Goal: Task Accomplishment & Management: Manage account settings

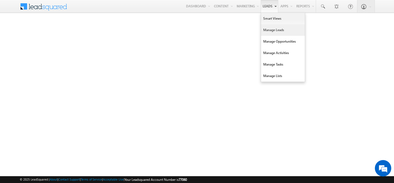
click at [265, 29] on link "Manage Leads" at bounding box center [283, 29] width 44 height 11
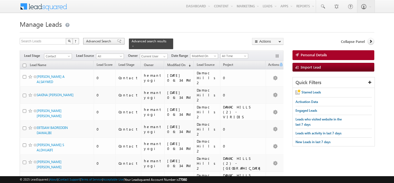
click at [99, 41] on span "Advanced Search" at bounding box center [99, 41] width 27 height 5
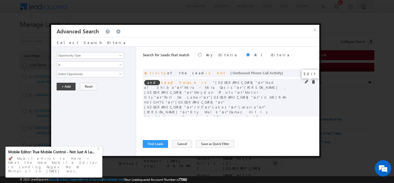
click at [305, 82] on span at bounding box center [307, 82] width 4 height 4
click at [120, 75] on span "select" at bounding box center [121, 75] width 4 height 9
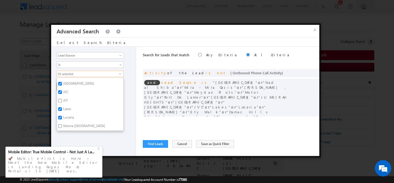
scroll to position [207, 0]
click at [61, 91] on input "JVC" at bounding box center [60, 93] width 4 height 4
checkbox input "false"
click at [87, 138] on div "Opportunity Type Lead Activity Task Sales Group Prospect Id Address 1 Address 2…" at bounding box center [93, 101] width 85 height 109
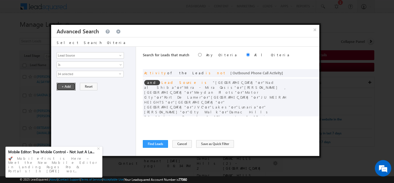
click at [66, 88] on button "+ Add" at bounding box center [66, 87] width 19 height 8
click at [148, 147] on button "Find Leads" at bounding box center [155, 144] width 25 height 8
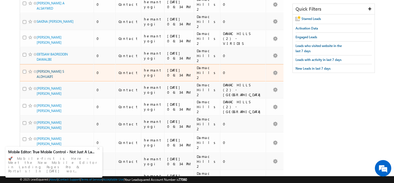
scroll to position [0, 0]
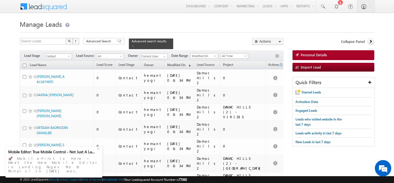
click at [24, 64] on input "checkbox" at bounding box center [25, 66] width 4 height 4
checkbox input "true"
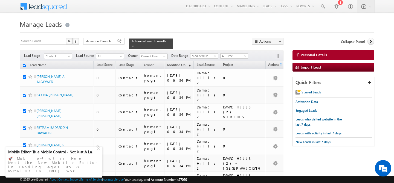
checkbox input "true"
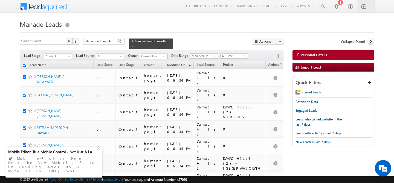
checkbox input "true"
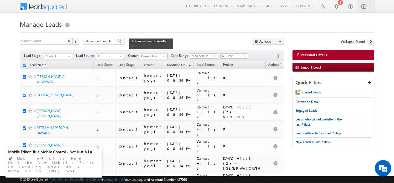
checkbox input "true"
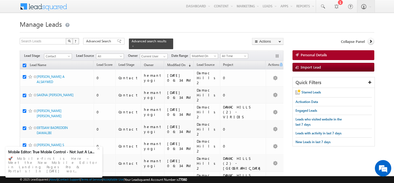
checkbox input "true"
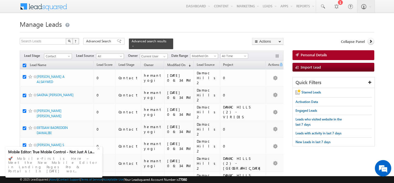
checkbox input "true"
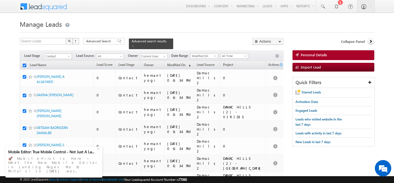
checkbox input "true"
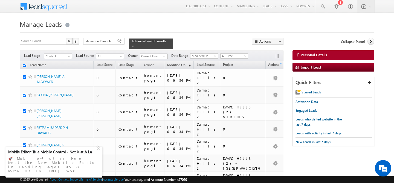
checkbox input "true"
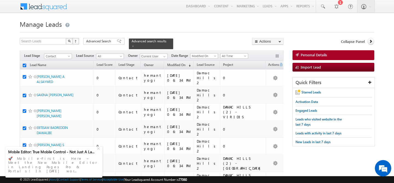
checkbox input "true"
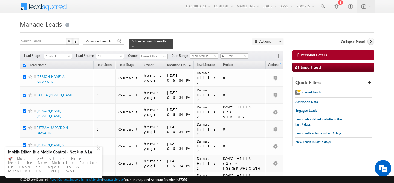
checkbox input "true"
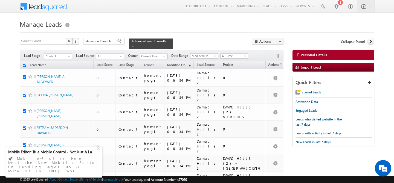
checkbox input "true"
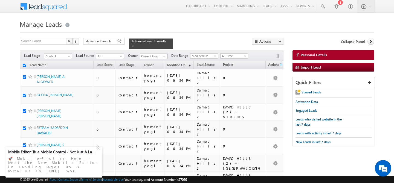
checkbox input "true"
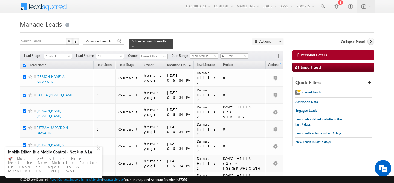
checkbox input "true"
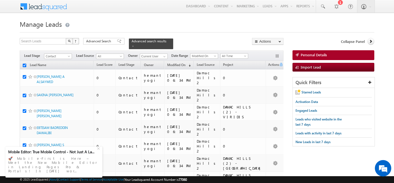
checkbox input "true"
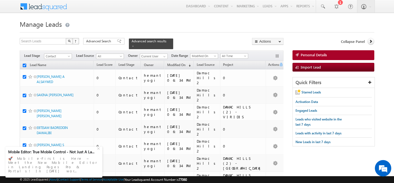
checkbox input "true"
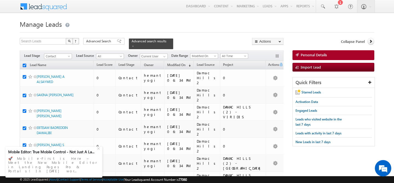
checkbox input "true"
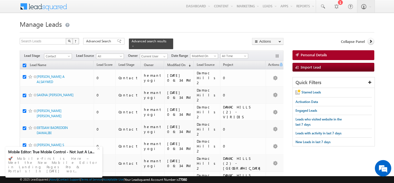
checkbox input "true"
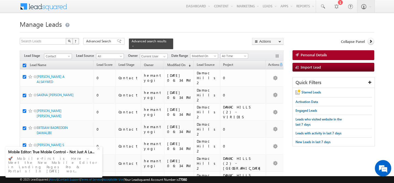
checkbox input "true"
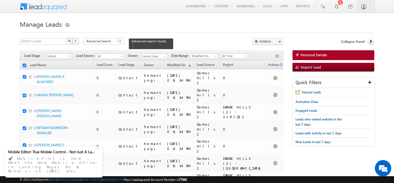
checkbox input "true"
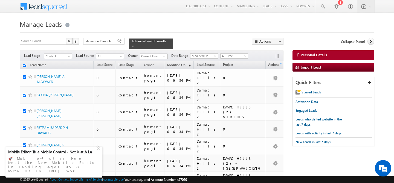
checkbox input "true"
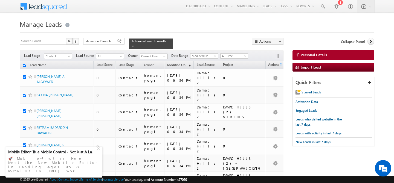
checkbox input "true"
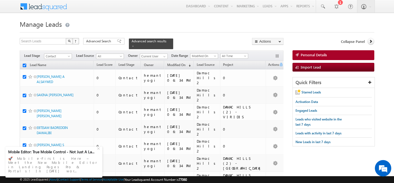
checkbox input "true"
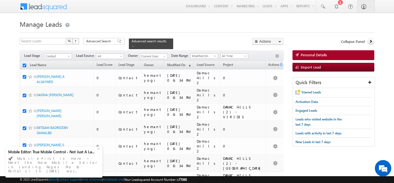
checkbox input "true"
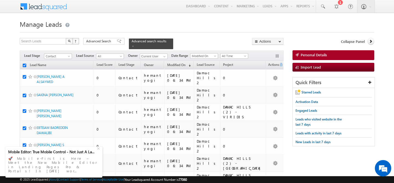
checkbox input "true"
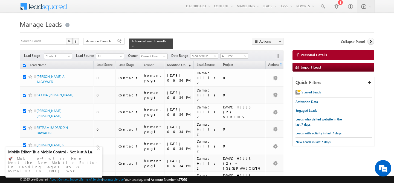
checkbox input "true"
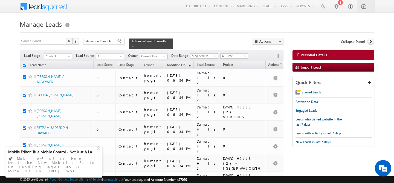
checkbox input "true"
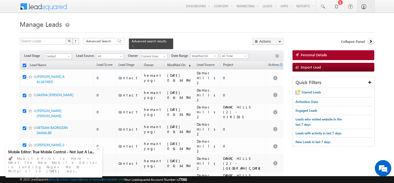
checkbox input "true"
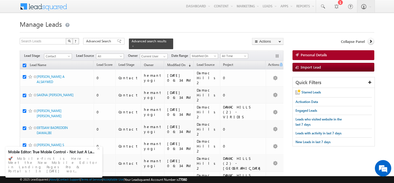
checkbox input "true"
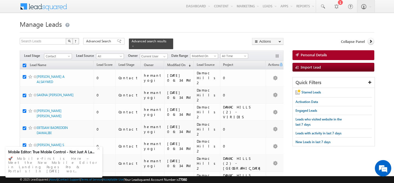
checkbox input "true"
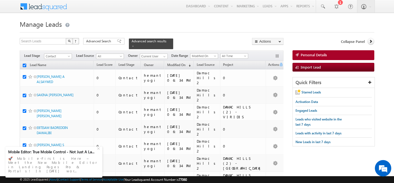
checkbox input "true"
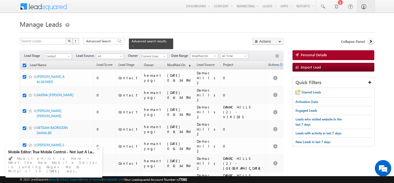
checkbox input "true"
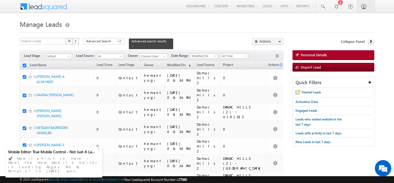
checkbox input "true"
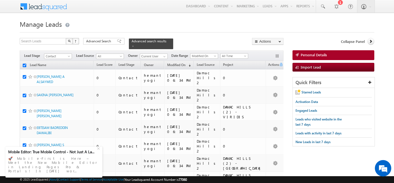
checkbox input "true"
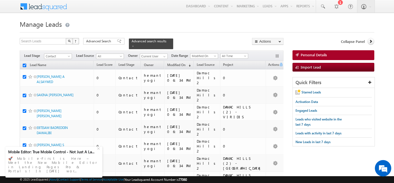
checkbox input "true"
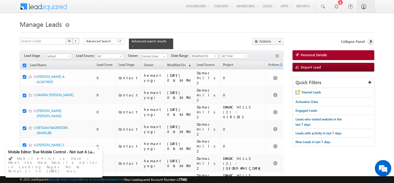
checkbox input "true"
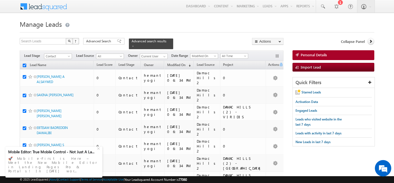
checkbox input "true"
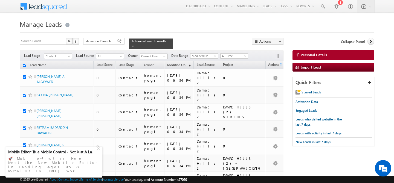
checkbox input "true"
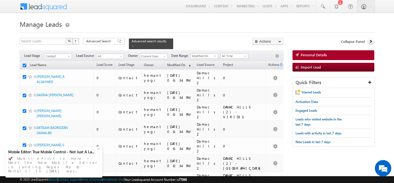
checkbox input "true"
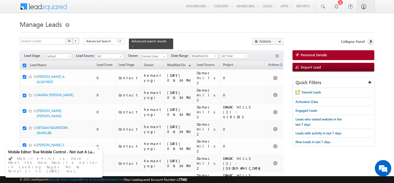
checkbox input "true"
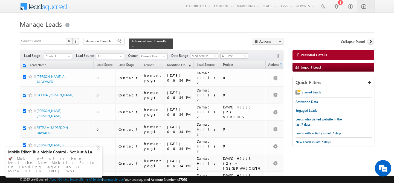
checkbox input "true"
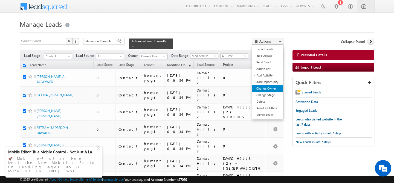
click at [277, 88] on link "Change Owner" at bounding box center [267, 88] width 31 height 7
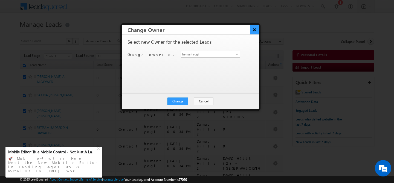
click at [255, 33] on button "×" at bounding box center [254, 30] width 9 height 10
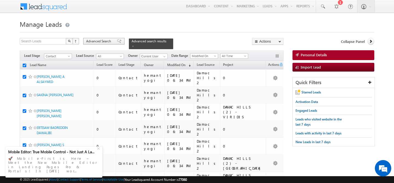
click at [101, 42] on span "Advanced Search" at bounding box center [99, 41] width 27 height 5
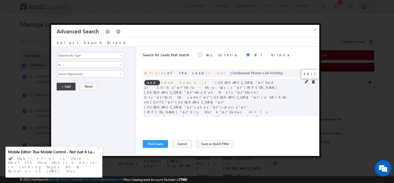
click at [307, 81] on span at bounding box center [307, 82] width 4 height 4
click at [86, 74] on span "34 selected" at bounding box center [88, 74] width 62 height 6
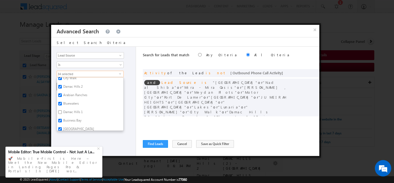
scroll to position [281, 0]
click at [78, 85] on label "Damac Hills 2" at bounding box center [72, 87] width 31 height 8
click at [62, 85] on input "Damac Hills 2" at bounding box center [60, 87] width 4 height 4
click at [95, 139] on div "Opportunity Type Lead Activity Task Sales Group Prospect Id Address 1 Address 2…" at bounding box center [93, 101] width 85 height 109
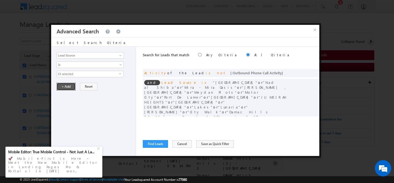
click at [69, 84] on button "+ Add" at bounding box center [66, 87] width 19 height 8
click at [151, 146] on button "Find Leads" at bounding box center [155, 144] width 25 height 8
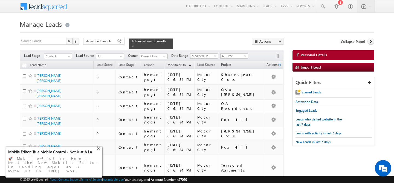
click at [98, 152] on div "+" at bounding box center [99, 148] width 7 height 7
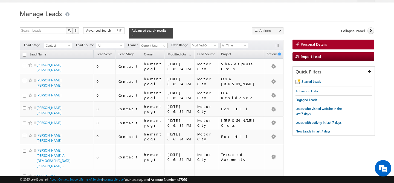
scroll to position [0, 0]
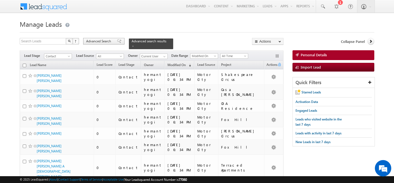
click at [99, 42] on span "Advanced Search" at bounding box center [99, 41] width 27 height 5
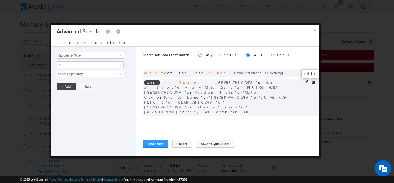
click at [307, 81] on span at bounding box center [307, 82] width 4 height 4
click at [86, 76] on span "33 selected" at bounding box center [88, 74] width 62 height 6
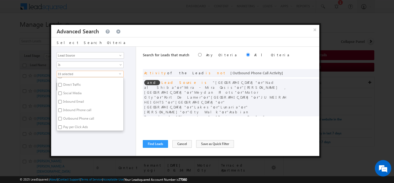
scroll to position [34, 0]
click at [77, 90] on label "Social Media" at bounding box center [72, 90] width 30 height 8
click at [62, 90] on input "Social Media" at bounding box center [60, 90] width 4 height 4
click at [79, 92] on label "Marina [GEOGRAPHIC_DATA] New- until august-Cleaned" at bounding box center [90, 94] width 66 height 11
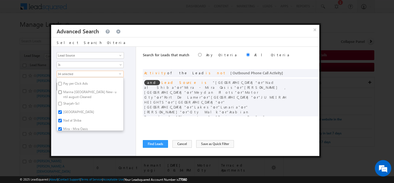
click at [62, 92] on input "Marina [GEOGRAPHIC_DATA] New- until august-Cleaned" at bounding box center [60, 93] width 4 height 4
click at [66, 86] on label "MJL" at bounding box center [66, 89] width 18 height 8
click at [62, 86] on input "MJL" at bounding box center [60, 88] width 4 height 4
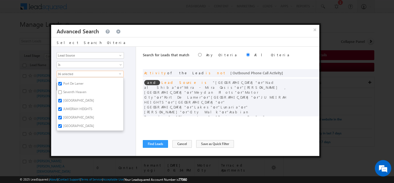
click at [76, 90] on label "Seventh Heaven" at bounding box center [74, 93] width 35 height 8
click at [62, 91] on input "Seventh Heaven" at bounding box center [60, 93] width 4 height 4
click at [75, 82] on label "Cavalli Casa" at bounding box center [71, 86] width 28 height 8
click at [62, 83] on input "Cavalli Casa" at bounding box center [60, 85] width 4 height 4
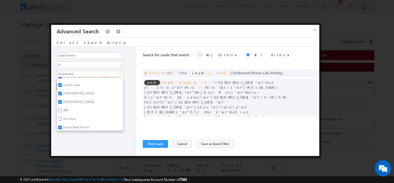
click at [67, 107] on label "JBR" at bounding box center [65, 111] width 17 height 8
click at [62, 109] on input "JBR" at bounding box center [60, 111] width 4 height 4
click at [68, 116] on label "Al Furjan" at bounding box center [69, 120] width 25 height 8
click at [62, 117] on input "Al Furjan" at bounding box center [60, 119] width 4 height 4
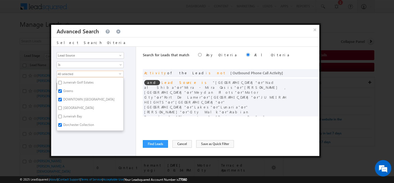
click at [77, 79] on label "Jumeirah Golf Estates" at bounding box center [78, 83] width 42 height 8
click at [62, 81] on input "Jumeirah Golf Estates" at bounding box center [60, 83] width 4 height 4
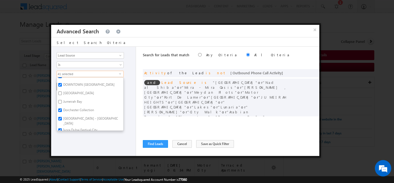
scroll to position [436, 0]
click at [74, 98] on label "Jumeirah Bay" at bounding box center [72, 102] width 31 height 8
click at [62, 99] on input "Jumeirah Bay" at bounding box center [60, 101] width 4 height 4
click at [68, 109] on label "Bu Kadra Plots" at bounding box center [73, 113] width 33 height 8
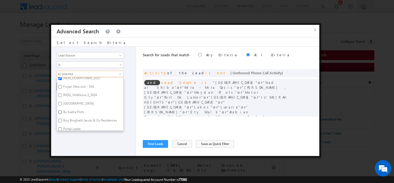
click at [62, 111] on input "Bu Kadra Plots" at bounding box center [60, 113] width 4 height 4
click at [67, 100] on label "Bu Kadra Plots" at bounding box center [73, 104] width 33 height 8
click at [62, 101] on input "Bu Kadra Plots" at bounding box center [60, 103] width 4 height 4
click at [67, 108] on label "Burj Binghatti Jacob & Co Residences" at bounding box center [89, 112] width 65 height 8
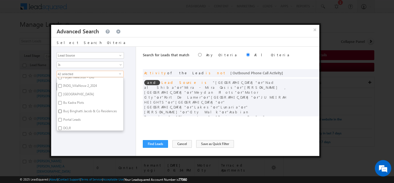
click at [62, 110] on input "Burj Binghatti Jacob & Co Residences" at bounding box center [60, 112] width 4 height 4
click at [68, 95] on label "Sobha" at bounding box center [67, 99] width 21 height 8
click at [62, 97] on input "Sobha" at bounding box center [60, 99] width 4 height 4
click at [69, 103] on label "the S tower" at bounding box center [71, 107] width 28 height 8
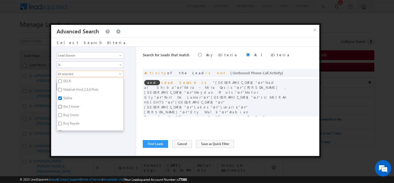
click at [62, 105] on input "the S tower" at bounding box center [60, 107] width 4 height 4
click at [69, 105] on label "the S tower" at bounding box center [71, 107] width 28 height 8
click at [62, 105] on input "the S tower" at bounding box center [60, 107] width 4 height 4
click at [69, 120] on label "Burj Royale" at bounding box center [71, 124] width 28 height 8
click at [62, 122] on input "Burj Royale" at bounding box center [60, 124] width 4 height 4
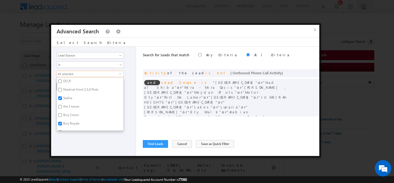
click at [69, 112] on label "Burj Crown" at bounding box center [71, 116] width 28 height 8
click at [62, 114] on input "Burj Crown" at bounding box center [60, 116] width 4 height 4
click at [71, 103] on label "the S tower" at bounding box center [71, 107] width 28 height 8
click at [62, 105] on input "the S tower" at bounding box center [60, 107] width 4 height 4
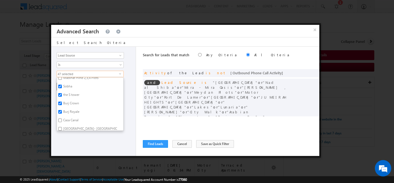
scroll to position [601, 0]
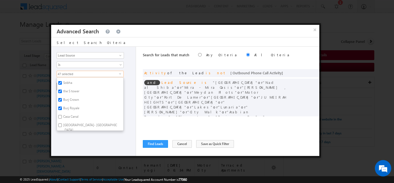
click at [71, 114] on label "Casa Canal" at bounding box center [70, 118] width 27 height 8
click at [62, 115] on input "Casa Canal" at bounding box center [60, 117] width 4 height 4
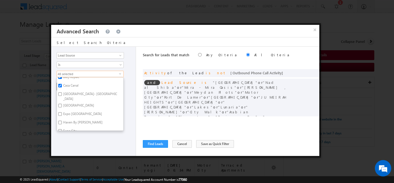
scroll to position [635, 0]
click at [72, 100] on label "[GEOGRAPHIC_DATA]" at bounding box center [78, 104] width 43 height 8
click at [62, 101] on input "[GEOGRAPHIC_DATA]" at bounding box center [60, 103] width 4 height 4
click at [73, 95] on label "Haven By [PERSON_NAME]" at bounding box center [82, 99] width 51 height 8
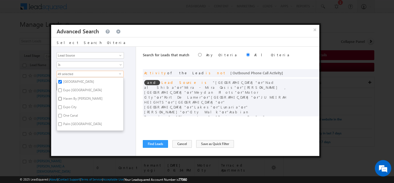
click at [62, 97] on input "Haven By [PERSON_NAME]" at bounding box center [60, 99] width 4 height 4
click at [77, 87] on label "Expo [GEOGRAPHIC_DATA]" at bounding box center [82, 91] width 51 height 8
click at [62, 89] on input "Expo [GEOGRAPHIC_DATA]" at bounding box center [60, 91] width 4 height 4
click at [70, 104] on label "Expo City" at bounding box center [69, 108] width 25 height 8
click at [62, 106] on input "Expo City" at bounding box center [60, 108] width 4 height 4
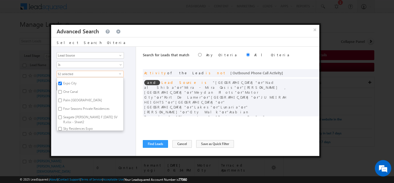
scroll to position [682, 0]
click at [70, 95] on label "Palm [GEOGRAPHIC_DATA]" at bounding box center [82, 99] width 51 height 8
click at [62, 97] on input "Palm [GEOGRAPHIC_DATA]" at bounding box center [60, 99] width 4 height 4
click at [70, 104] on label "Four Seasons Private Residences" at bounding box center [86, 108] width 58 height 8
click at [62, 106] on input "Four Seasons Private Residences" at bounding box center [60, 108] width 4 height 4
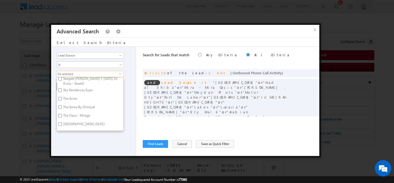
scroll to position [719, 0]
click at [68, 95] on label "The Acres" at bounding box center [70, 99] width 26 height 8
click at [62, 96] on input "The Acres" at bounding box center [60, 98] width 4 height 4
click at [68, 103] on label "The Anwa By Omniyat" at bounding box center [78, 107] width 43 height 8
click at [62, 105] on input "The Anwa By Omniyat" at bounding box center [60, 107] width 4 height 4
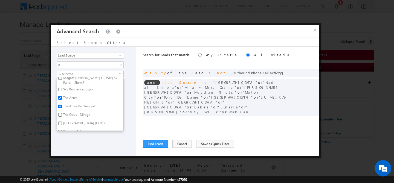
click at [68, 112] on label "The Oasis - Mirage" at bounding box center [76, 116] width 39 height 8
click at [62, 113] on input "The Oasis - Mirage" at bounding box center [60, 115] width 4 height 4
click at [80, 136] on div "Opportunity Type Lead Activity Task Sales Group Prospect Id Address 1 Address 2…" at bounding box center [93, 101] width 85 height 109
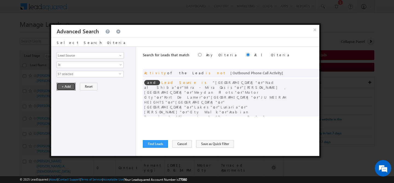
click at [65, 87] on button "+ Add" at bounding box center [66, 87] width 19 height 8
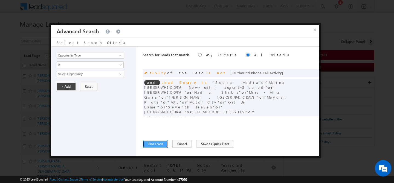
click at [156, 143] on button "Find Leads" at bounding box center [155, 144] width 25 height 8
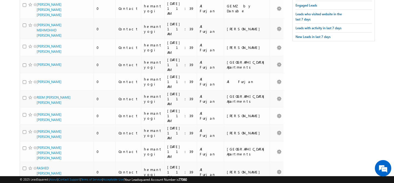
scroll to position [0, 0]
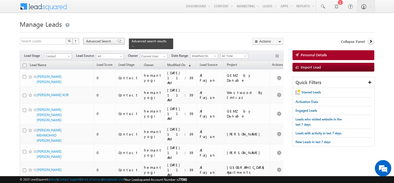
click at [101, 41] on span "Advanced Search" at bounding box center [99, 41] width 27 height 5
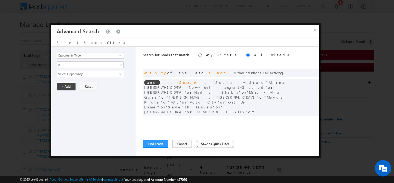
click at [204, 144] on button "Save as Quick Filter" at bounding box center [215, 144] width 38 height 8
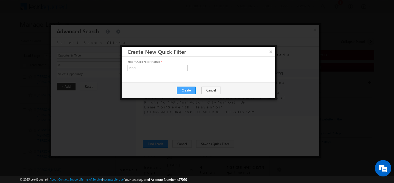
click at [182, 91] on button "Create" at bounding box center [186, 91] width 19 height 8
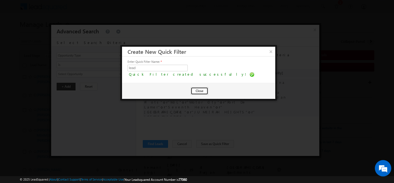
click at [194, 90] on button "Close" at bounding box center [200, 91] width 18 height 8
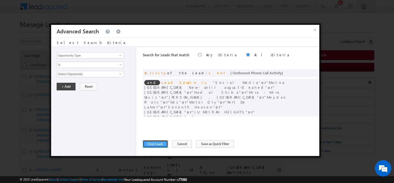
click at [160, 144] on button "Find Leads" at bounding box center [155, 144] width 25 height 8
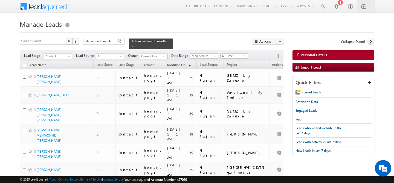
click at [25, 64] on input "checkbox" at bounding box center [25, 66] width 4 height 4
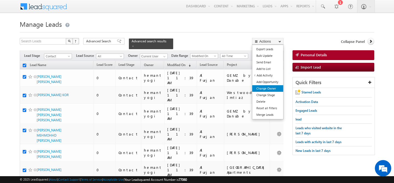
click at [272, 88] on link "Change Owner" at bounding box center [267, 88] width 31 height 7
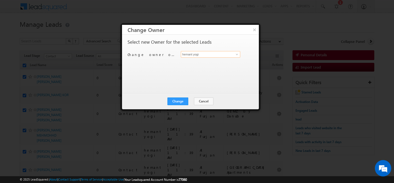
click at [212, 57] on input "hemant yogi" at bounding box center [210, 54] width 59 height 7
click at [235, 55] on span at bounding box center [237, 54] width 4 height 4
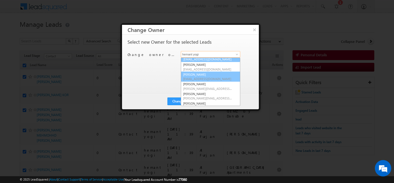
scroll to position [16, 0]
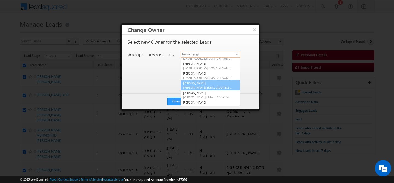
click at [206, 89] on span "[PERSON_NAME][EMAIL_ADDRESS][DOMAIN_NAME]" at bounding box center [207, 88] width 49 height 4
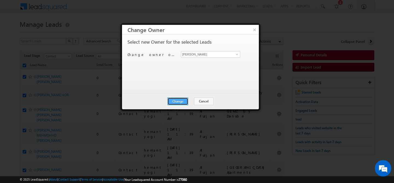
click at [180, 103] on button "Change" at bounding box center [177, 102] width 21 height 8
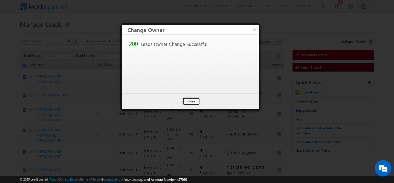
click at [196, 101] on button "Close" at bounding box center [191, 102] width 18 height 8
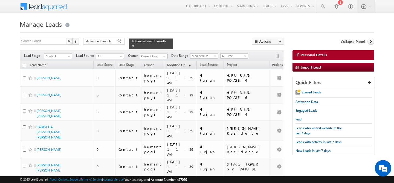
click at [134, 45] on span at bounding box center [133, 46] width 3 height 3
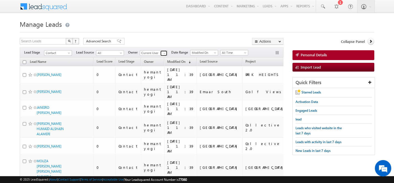
click at [164, 53] on span at bounding box center [164, 53] width 4 height 4
click at [160, 57] on link "[PERSON_NAME] [PERSON_NAME][EMAIL_ADDRESS][DOMAIN_NAME]" at bounding box center [167, 61] width 55 height 10
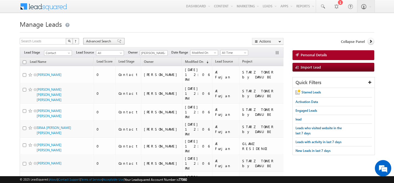
click at [98, 41] on span "Advanced Search" at bounding box center [99, 41] width 27 height 5
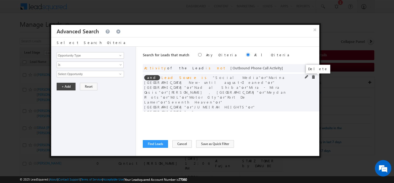
click at [313, 78] on span at bounding box center [313, 77] width 4 height 4
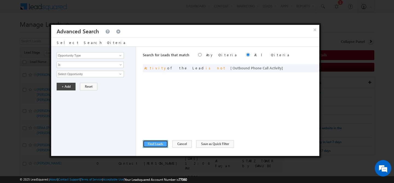
click at [154, 145] on button "Find Leads" at bounding box center [155, 144] width 25 height 8
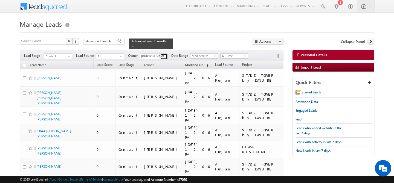
click at [163, 54] on span at bounding box center [164, 56] width 4 height 4
click at [92, 40] on span "Advanced Search" at bounding box center [99, 41] width 27 height 5
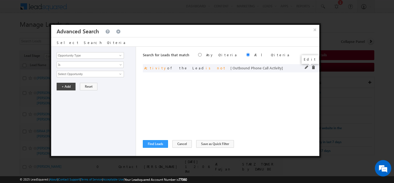
click at [305, 68] on span at bounding box center [307, 68] width 4 height 4
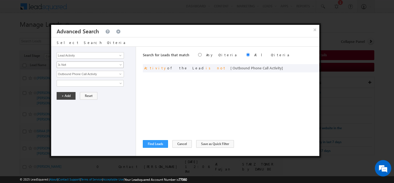
click at [87, 64] on span "Is Not" at bounding box center [86, 64] width 59 height 5
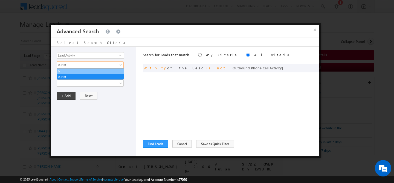
click at [76, 73] on link "Is" at bounding box center [90, 71] width 67 height 5
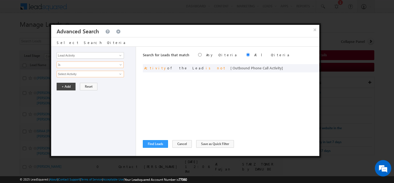
click at [72, 76] on input "Select Activity" at bounding box center [90, 74] width 67 height 7
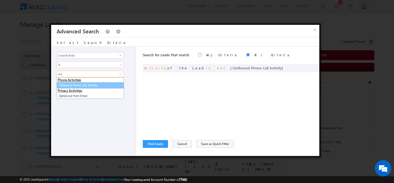
click at [84, 86] on link "Outbound Phone Call Activity" at bounding box center [90, 85] width 67 height 6
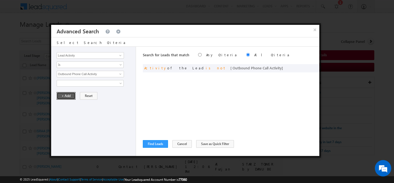
click at [68, 95] on button "+ Add" at bounding box center [66, 96] width 19 height 8
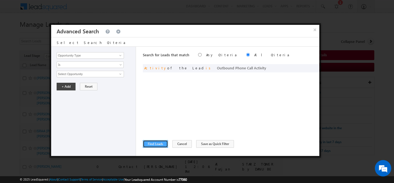
click at [162, 144] on button "Find Leads" at bounding box center [155, 144] width 25 height 8
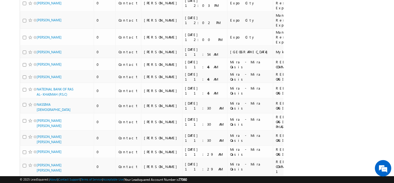
scroll to position [0, 0]
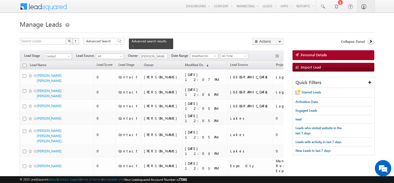
click at [24, 64] on input "checkbox" at bounding box center [25, 66] width 4 height 4
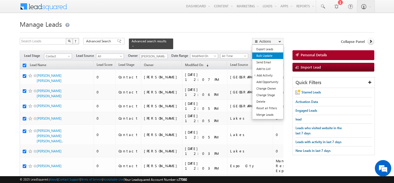
click at [278, 54] on link "Bulk Update" at bounding box center [267, 56] width 31 height 7
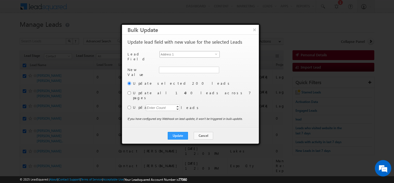
click at [207, 56] on span "Address 1" at bounding box center [187, 54] width 55 height 6
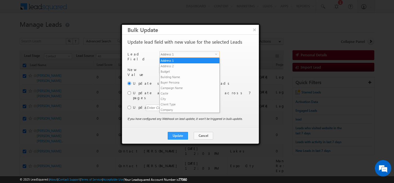
click at [240, 62] on div "Another user is the owner of this account. Update lead field with new value for…" at bounding box center [189, 82] width 125 height 84
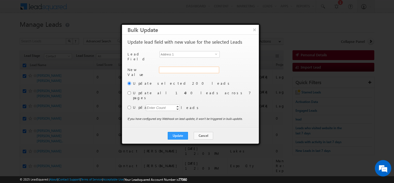
click at [192, 69] on input "Address 1" at bounding box center [189, 70] width 60 height 7
click at [129, 91] on input "radio" at bounding box center [129, 93] width 4 height 4
click at [215, 54] on span "select" at bounding box center [217, 54] width 4 height 2
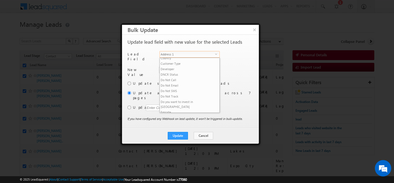
scroll to position [71, 0]
click at [254, 28] on button "×" at bounding box center [254, 30] width 9 height 10
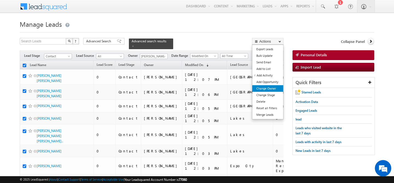
click at [267, 87] on link "Change Owner" at bounding box center [267, 88] width 31 height 7
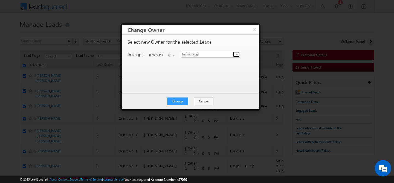
click at [233, 54] on link at bounding box center [236, 54] width 7 height 5
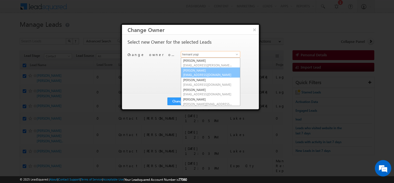
click at [202, 71] on link "[PERSON_NAME] [PERSON_NAME][EMAIL_ADDRESS][DOMAIN_NAME]" at bounding box center [210, 73] width 59 height 10
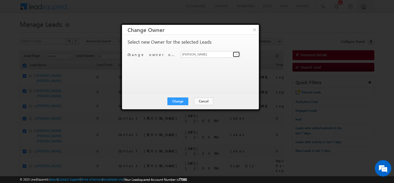
click at [237, 56] on span at bounding box center [237, 54] width 4 height 4
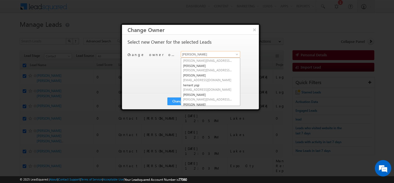
scroll to position [44, 0]
click at [208, 70] on span "[PERSON_NAME][EMAIL_ADDRESS][PERSON_NAME][DOMAIN_NAME]" at bounding box center [207, 69] width 49 height 4
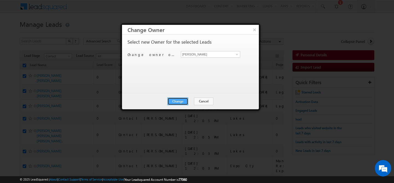
click at [176, 102] on button "Change" at bounding box center [177, 102] width 21 height 8
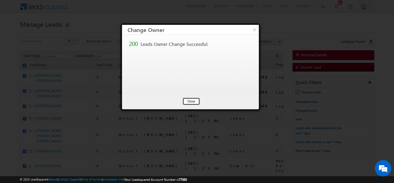
click at [190, 101] on button "Close" at bounding box center [191, 102] width 18 height 8
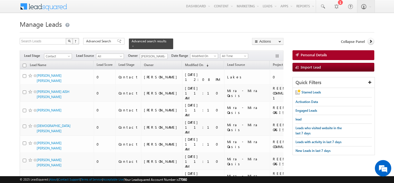
click at [24, 64] on input "checkbox" at bounding box center [25, 66] width 4 height 4
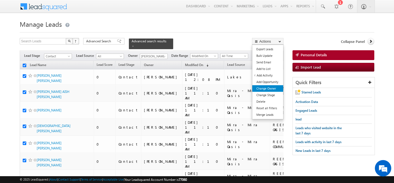
click at [272, 88] on link "Change Owner" at bounding box center [267, 88] width 31 height 7
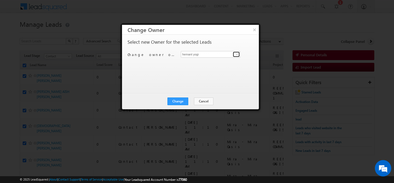
click at [235, 56] on span at bounding box center [237, 54] width 4 height 4
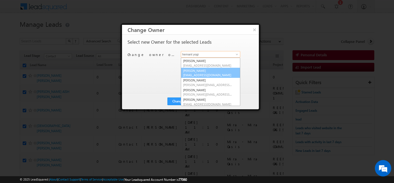
scroll to position [24, 0]
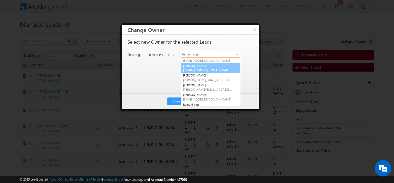
click at [207, 89] on span "[PERSON_NAME][EMAIL_ADDRESS][PERSON_NAME][DOMAIN_NAME]" at bounding box center [207, 90] width 49 height 4
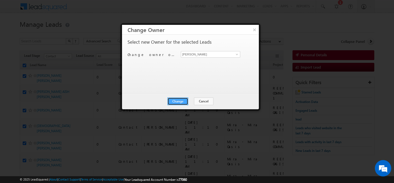
click at [181, 102] on button "Change" at bounding box center [177, 102] width 21 height 8
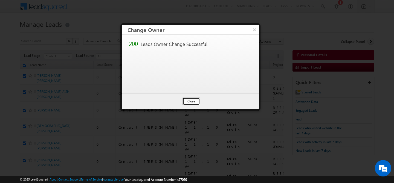
click at [183, 102] on button "Close" at bounding box center [191, 102] width 18 height 8
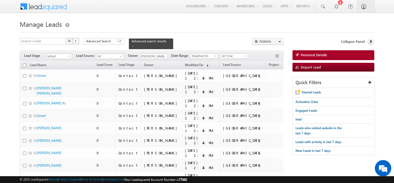
click at [26, 64] on th "Lead Name" at bounding box center [57, 65] width 74 height 8
click at [25, 64] on input "checkbox" at bounding box center [25, 66] width 4 height 4
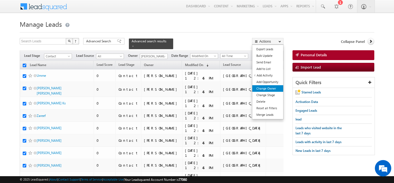
click at [273, 90] on link "Change Owner" at bounding box center [267, 88] width 31 height 7
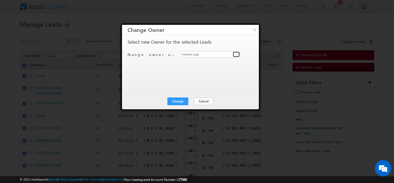
click at [238, 54] on span at bounding box center [237, 54] width 4 height 4
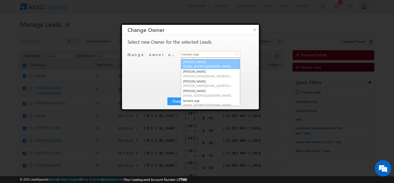
scroll to position [28, 0]
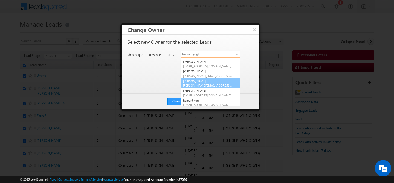
click at [207, 83] on span "[PERSON_NAME][EMAIL_ADDRESS][PERSON_NAME][DOMAIN_NAME]" at bounding box center [207, 85] width 49 height 4
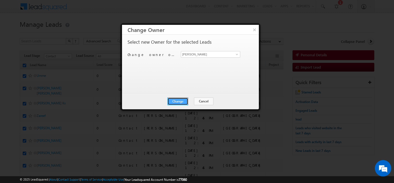
click at [179, 102] on button "Change" at bounding box center [177, 102] width 21 height 8
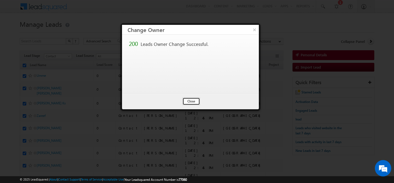
click at [190, 103] on button "Close" at bounding box center [191, 102] width 18 height 8
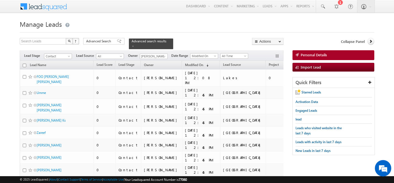
click at [24, 64] on input "checkbox" at bounding box center [25, 66] width 4 height 4
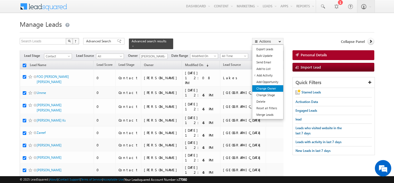
click at [267, 87] on link "Change Owner" at bounding box center [267, 88] width 31 height 7
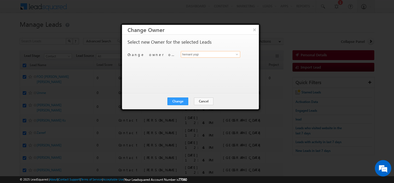
click at [232, 54] on input "hemant yogi" at bounding box center [210, 54] width 59 height 7
click at [239, 54] on link at bounding box center [236, 54] width 7 height 5
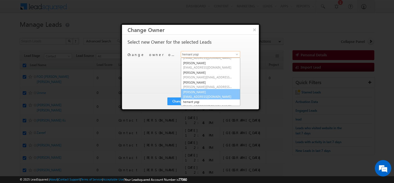
scroll to position [26, 0]
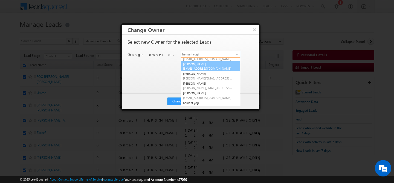
click at [207, 63] on link "[PERSON_NAME] [PERSON_NAME][EMAIL_ADDRESS][DOMAIN_NAME]" at bounding box center [210, 66] width 59 height 10
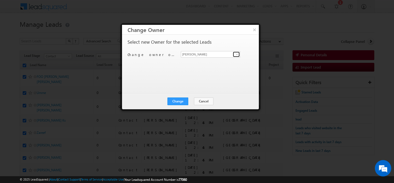
click at [235, 56] on span at bounding box center [237, 54] width 4 height 4
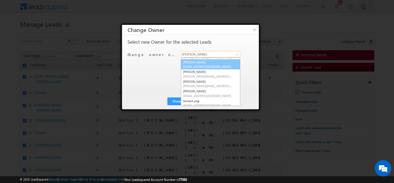
scroll to position [28, 0]
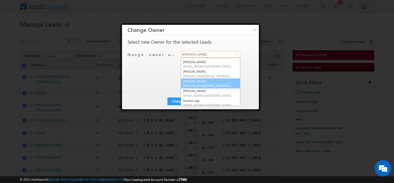
click at [202, 84] on span "[PERSON_NAME][EMAIL_ADDRESS][PERSON_NAME][DOMAIN_NAME]" at bounding box center [207, 86] width 49 height 4
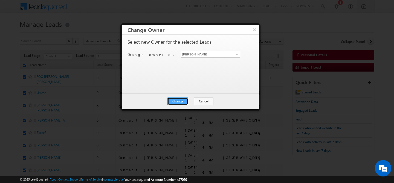
click at [177, 101] on button "Change" at bounding box center [177, 102] width 21 height 8
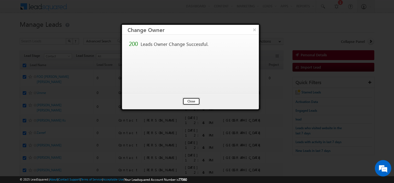
click at [194, 100] on button "Close" at bounding box center [191, 102] width 18 height 8
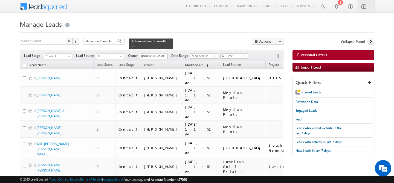
click at [24, 64] on input "checkbox" at bounding box center [25, 66] width 4 height 4
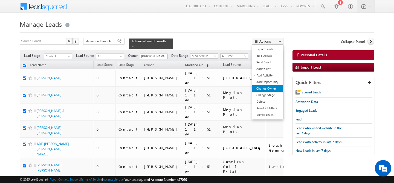
click at [269, 89] on link "Change Owner" at bounding box center [267, 88] width 31 height 7
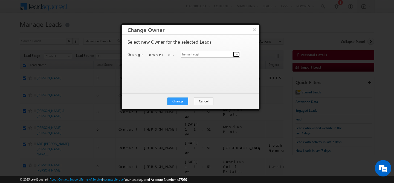
click at [236, 56] on span at bounding box center [237, 54] width 4 height 4
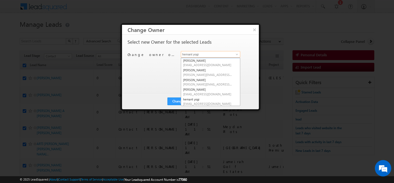
scroll to position [30, 0]
click at [207, 79] on link "[PERSON_NAME] [PERSON_NAME][EMAIL_ADDRESS][PERSON_NAME][DOMAIN_NAME]" at bounding box center [210, 82] width 59 height 10
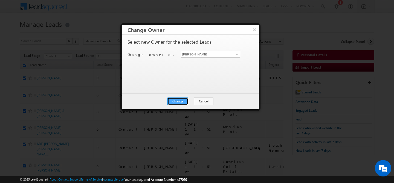
click at [180, 100] on button "Change" at bounding box center [177, 102] width 21 height 8
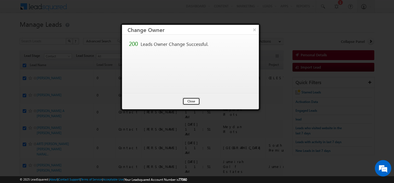
click at [189, 100] on button "Close" at bounding box center [191, 102] width 18 height 8
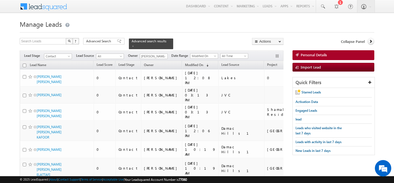
click at [24, 64] on input "checkbox" at bounding box center [25, 66] width 4 height 4
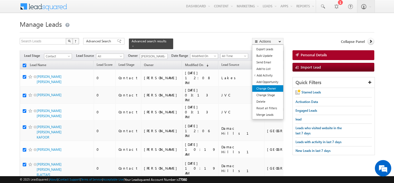
click at [260, 87] on link "Change Owner" at bounding box center [267, 88] width 31 height 7
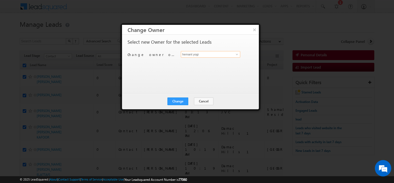
click at [220, 56] on input "hemant yogi" at bounding box center [210, 54] width 59 height 7
click at [238, 54] on span at bounding box center [237, 54] width 4 height 4
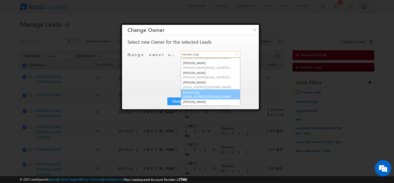
scroll to position [36, 0]
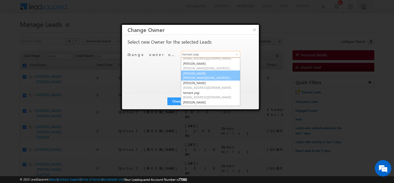
click at [203, 75] on link "[PERSON_NAME] [PERSON_NAME][EMAIL_ADDRESS][PERSON_NAME][DOMAIN_NAME]" at bounding box center [210, 76] width 59 height 10
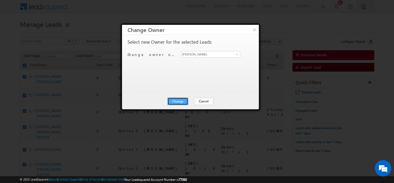
click at [178, 100] on button "Change" at bounding box center [177, 102] width 21 height 8
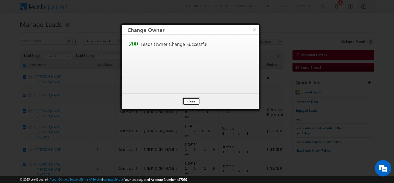
click at [194, 102] on button "Close" at bounding box center [191, 102] width 18 height 8
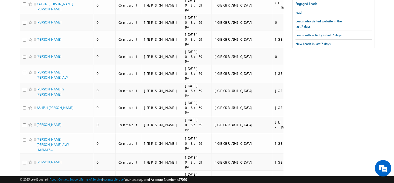
scroll to position [0, 0]
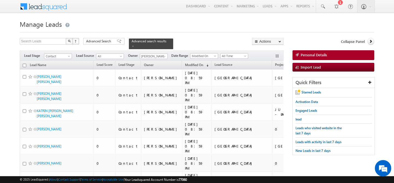
click at [25, 64] on input "checkbox" at bounding box center [25, 66] width 4 height 4
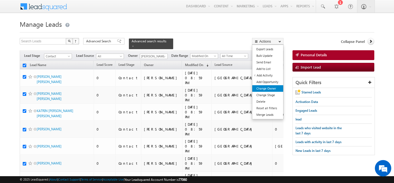
click at [271, 86] on link "Change Owner" at bounding box center [267, 88] width 31 height 7
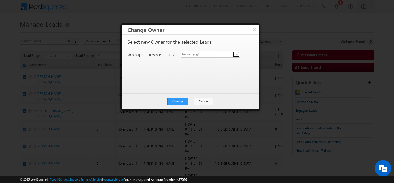
click at [236, 54] on span at bounding box center [237, 54] width 4 height 4
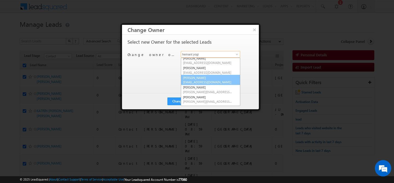
scroll to position [21, 0]
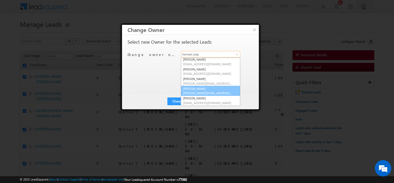
click at [205, 88] on link "[PERSON_NAME] [PERSON_NAME][EMAIL_ADDRESS][PERSON_NAME][DOMAIN_NAME]" at bounding box center [210, 91] width 59 height 10
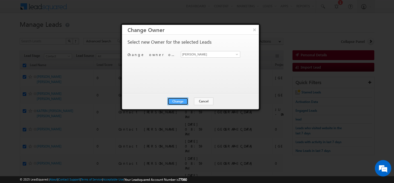
click at [180, 101] on button "Change" at bounding box center [177, 102] width 21 height 8
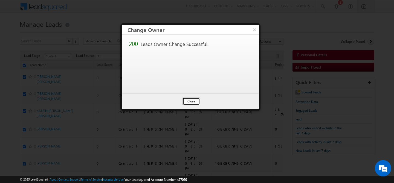
click at [187, 102] on button "Close" at bounding box center [191, 102] width 18 height 8
